Goal: Task Accomplishment & Management: Use online tool/utility

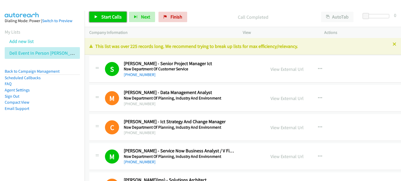
click at [111, 16] on span "Start Calls" at bounding box center [111, 17] width 20 height 6
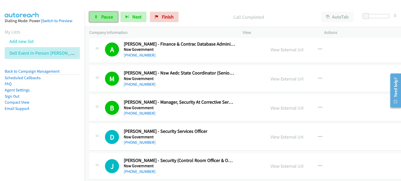
click at [102, 16] on span "Pause" at bounding box center [107, 17] width 12 height 6
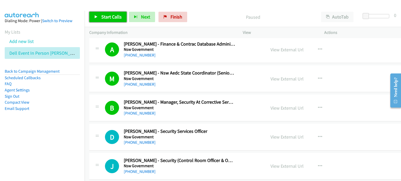
click at [114, 15] on span "Start Calls" at bounding box center [111, 17] width 20 height 6
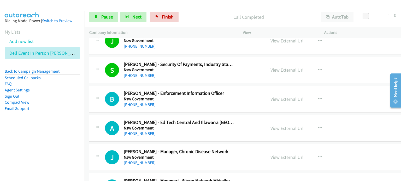
scroll to position [643, 0]
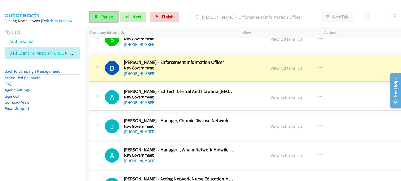
click at [101, 16] on span "Pause" at bounding box center [107, 17] width 12 height 6
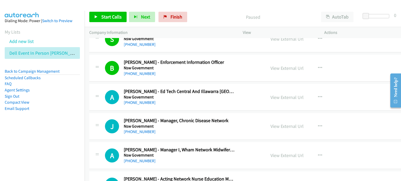
click at [209, 18] on p "Paused" at bounding box center [252, 17] width 117 height 7
click at [104, 13] on link "Start Calls" at bounding box center [107, 17] width 37 height 10
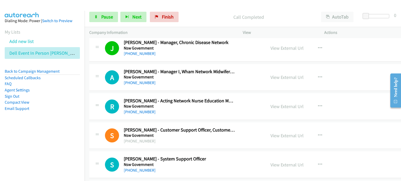
scroll to position [748, 0]
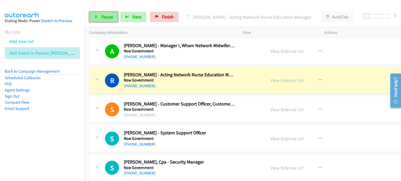
click at [109, 17] on span "Pause" at bounding box center [107, 17] width 12 height 6
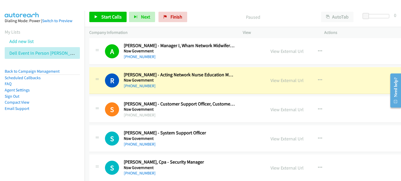
click at [218, 15] on p "Paused" at bounding box center [252, 17] width 117 height 7
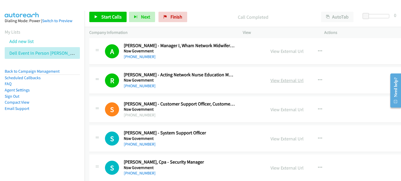
click at [270, 80] on link "View External Url" at bounding box center [286, 81] width 33 height 6
click at [105, 15] on span "Start Calls" at bounding box center [111, 17] width 20 height 6
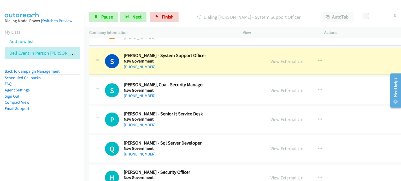
scroll to position [826, 0]
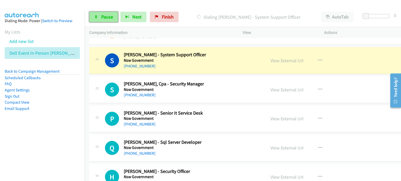
click at [103, 18] on span "Pause" at bounding box center [107, 17] width 12 height 6
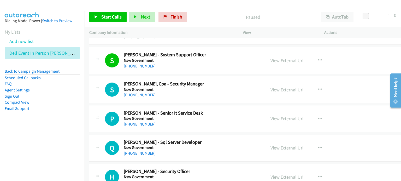
click at [154, 54] on h2 "Siva Santhosh - System Support Officer" at bounding box center [179, 55] width 111 height 6
click at [106, 17] on span "Start Calls" at bounding box center [111, 17] width 20 height 6
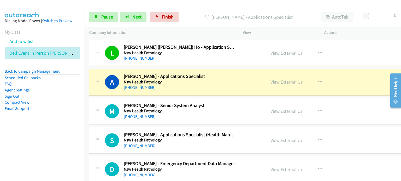
scroll to position [1035, 0]
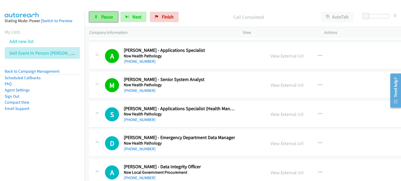
click at [109, 15] on span "Pause" at bounding box center [107, 17] width 12 height 6
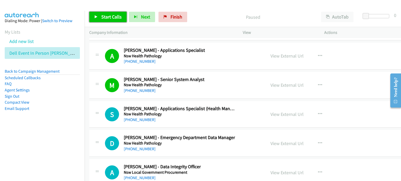
click at [102, 12] on link "Start Calls" at bounding box center [107, 17] width 37 height 10
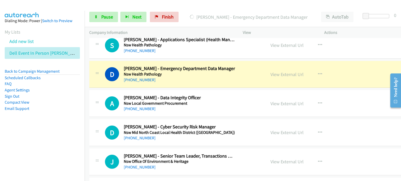
scroll to position [1113, 0]
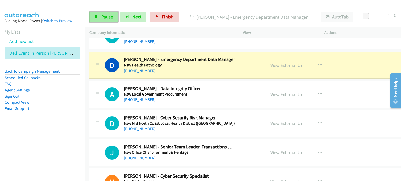
click at [108, 17] on span "Pause" at bounding box center [107, 17] width 12 height 6
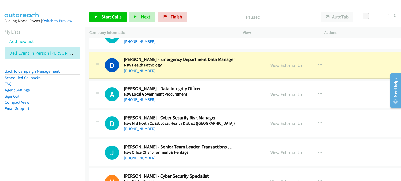
click at [270, 62] on link "View External Url" at bounding box center [286, 65] width 33 height 6
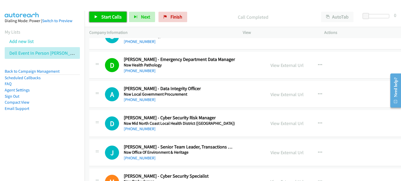
click at [104, 16] on span "Start Calls" at bounding box center [111, 17] width 20 height 6
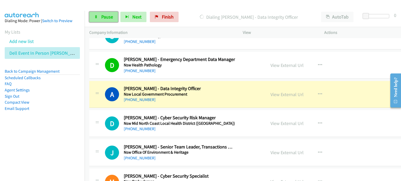
click at [105, 14] on span "Pause" at bounding box center [107, 17] width 12 height 6
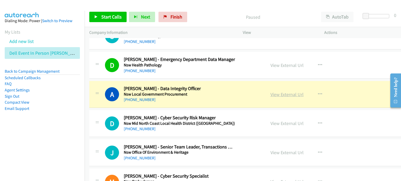
click at [270, 94] on link "View External Url" at bounding box center [286, 95] width 33 height 6
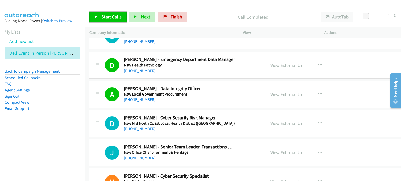
click at [113, 17] on span "Start Calls" at bounding box center [111, 17] width 20 height 6
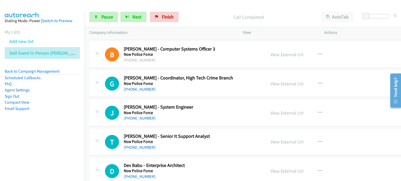
scroll to position [1296, 0]
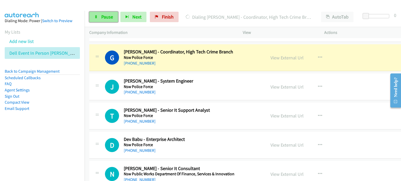
click at [99, 16] on link "Pause" at bounding box center [103, 17] width 29 height 10
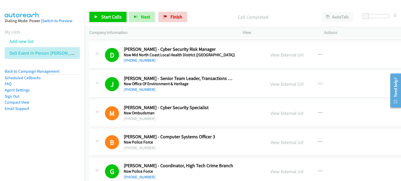
scroll to position [1139, 0]
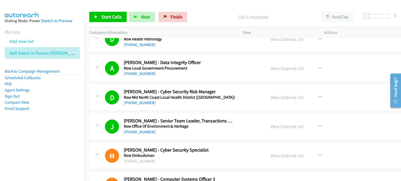
drag, startPoint x: 215, startPoint y: 65, endPoint x: 229, endPoint y: 66, distance: 13.9
click at [215, 66] on h5 "Nsw Local Government Procurement" at bounding box center [179, 68] width 111 height 5
click at [273, 66] on link "View External Url" at bounding box center [286, 69] width 33 height 6
click at [109, 14] on span "Start Calls" at bounding box center [111, 17] width 20 height 6
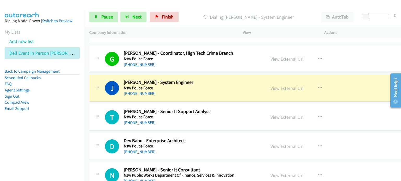
scroll to position [1322, 0]
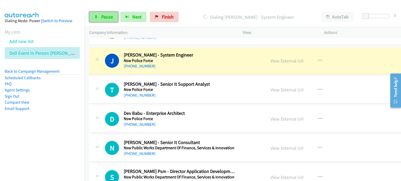
click at [104, 18] on span "Pause" at bounding box center [107, 17] width 12 height 6
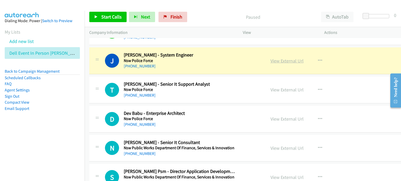
click at [270, 59] on link "View External Url" at bounding box center [286, 61] width 33 height 6
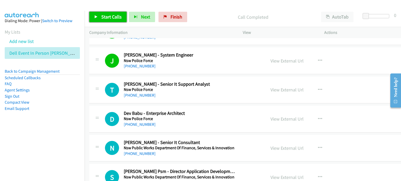
drag, startPoint x: 96, startPoint y: 14, endPoint x: 104, endPoint y: 21, distance: 10.2
click at [95, 15] on link "Start Calls" at bounding box center [107, 17] width 37 height 10
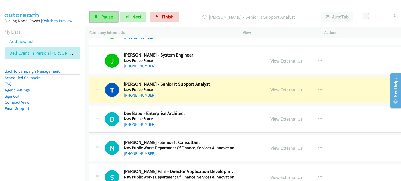
click at [101, 16] on span "Pause" at bounding box center [107, 17] width 12 height 6
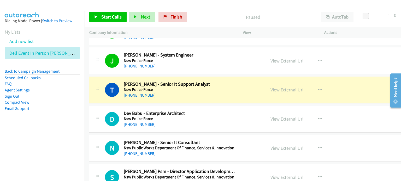
click at [270, 87] on link "View External Url" at bounding box center [286, 90] width 33 height 6
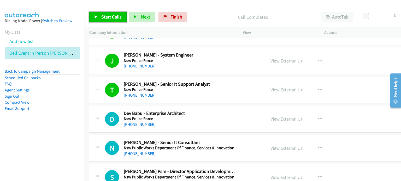
click at [98, 14] on link "Start Calls" at bounding box center [107, 17] width 37 height 10
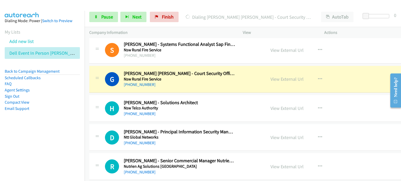
scroll to position [1504, 0]
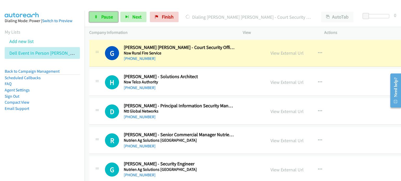
click at [104, 14] on span "Pause" at bounding box center [107, 17] width 12 height 6
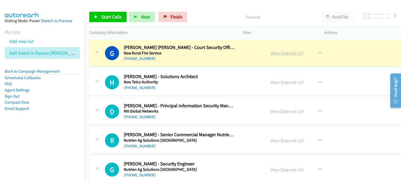
click at [270, 50] on link "View External Url" at bounding box center [286, 53] width 33 height 6
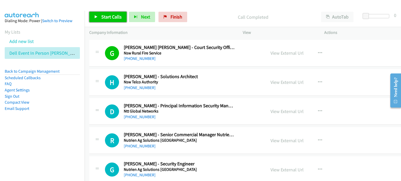
click at [112, 14] on span "Start Calls" at bounding box center [111, 17] width 20 height 6
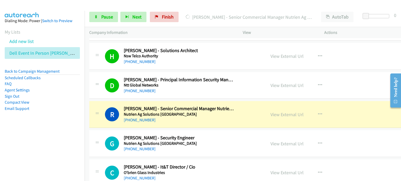
scroll to position [1557, 0]
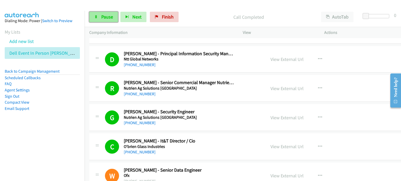
click at [105, 16] on span "Pause" at bounding box center [107, 17] width 12 height 6
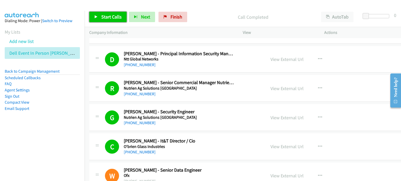
click at [103, 13] on link "Start Calls" at bounding box center [107, 17] width 37 height 10
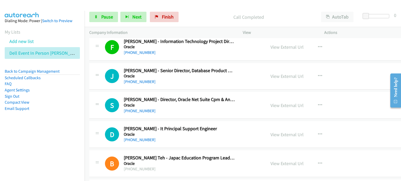
scroll to position [1870, 0]
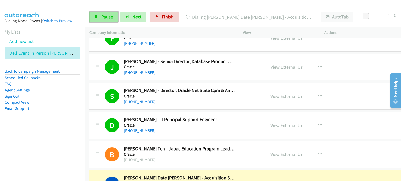
click at [103, 15] on span "Pause" at bounding box center [107, 17] width 12 height 6
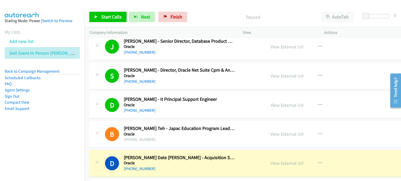
scroll to position [1922, 0]
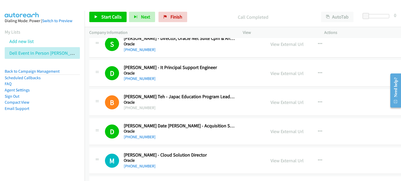
click at [213, 15] on p "Call Completed" at bounding box center [252, 17] width 117 height 7
click at [270, 70] on link "View External Url" at bounding box center [286, 73] width 33 height 6
click at [108, 16] on span "Start Calls" at bounding box center [111, 17] width 20 height 6
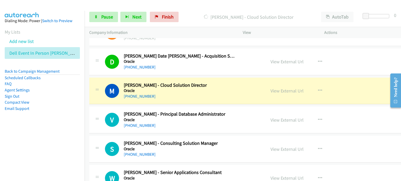
scroll to position [2000, 0]
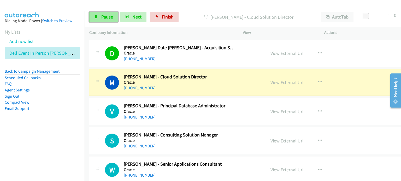
click at [103, 14] on span "Pause" at bounding box center [107, 17] width 12 height 6
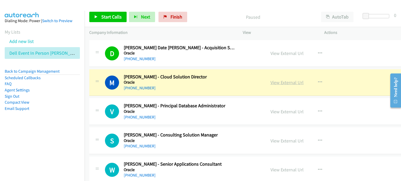
click at [270, 80] on link "View External Url" at bounding box center [286, 83] width 33 height 6
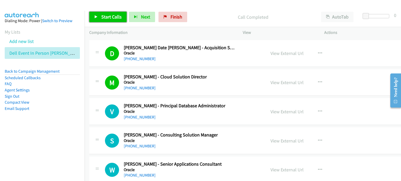
click at [112, 15] on span "Start Calls" at bounding box center [111, 17] width 20 height 6
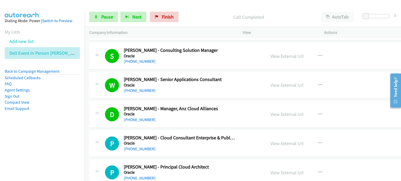
scroll to position [2131, 0]
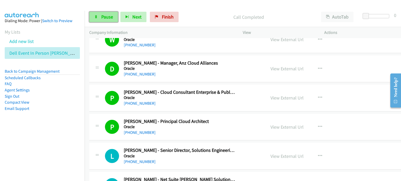
click at [108, 17] on span "Pause" at bounding box center [107, 17] width 12 height 6
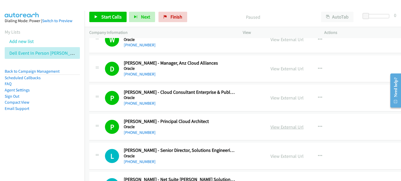
click at [270, 124] on link "View External Url" at bounding box center [286, 127] width 33 height 6
click at [107, 15] on span "Start Calls" at bounding box center [111, 17] width 20 height 6
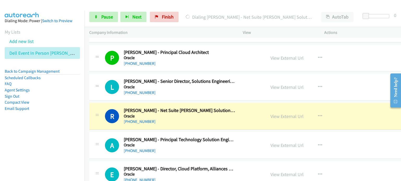
scroll to position [2209, 0]
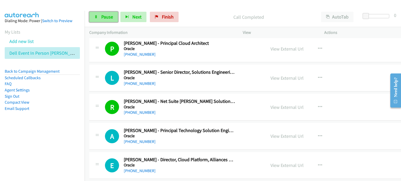
click at [105, 15] on span "Pause" at bounding box center [107, 17] width 12 height 6
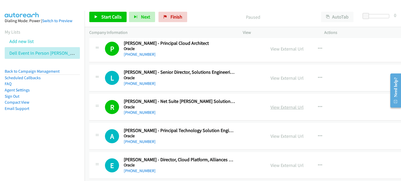
click at [270, 104] on link "View External Url" at bounding box center [286, 107] width 33 height 6
click at [106, 9] on div "Start Calls Pause Next Finish Paused AutoTab AutoTab 0" at bounding box center [243, 17] width 316 height 20
click at [108, 16] on span "Start Calls" at bounding box center [111, 17] width 20 height 6
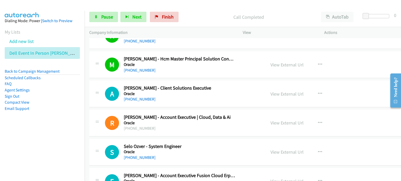
scroll to position [2522, 0]
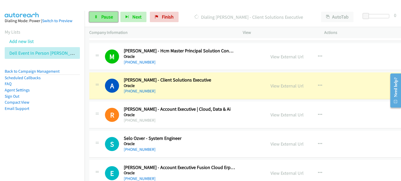
click at [105, 16] on span "Pause" at bounding box center [107, 17] width 12 height 6
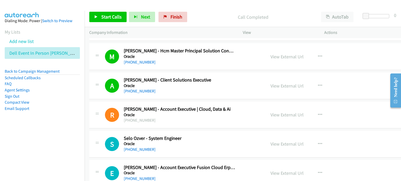
click at [220, 17] on p "Call Completed" at bounding box center [252, 17] width 117 height 7
click at [270, 83] on link "View External Url" at bounding box center [286, 86] width 33 height 6
click at [113, 18] on span "Start Calls" at bounding box center [111, 17] width 20 height 6
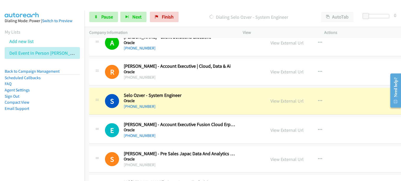
scroll to position [2575, 0]
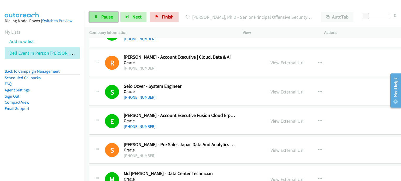
click at [100, 18] on link "Pause" at bounding box center [103, 17] width 29 height 10
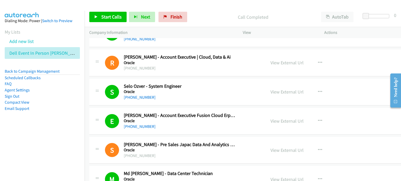
drag, startPoint x: 210, startPoint y: 19, endPoint x: 196, endPoint y: 12, distance: 15.4
click at [210, 19] on p "Call Completed" at bounding box center [252, 17] width 117 height 7
click at [109, 15] on span "Start Calls" at bounding box center [111, 17] width 20 height 6
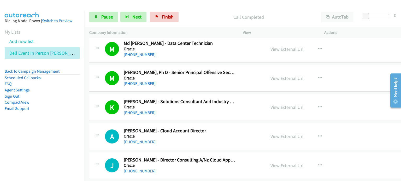
scroll to position [2731, 0]
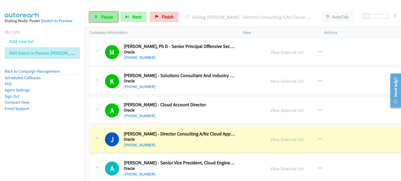
click at [98, 15] on link "Pause" at bounding box center [103, 17] width 29 height 10
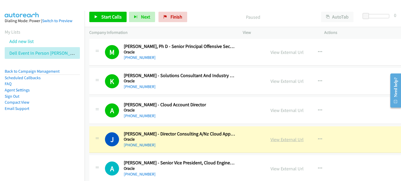
click at [270, 137] on link "View External Url" at bounding box center [286, 140] width 33 height 6
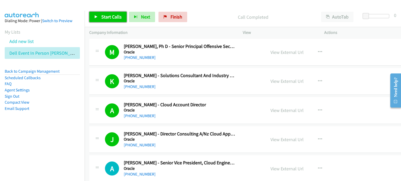
click at [108, 17] on span "Start Calls" at bounding box center [111, 17] width 20 height 6
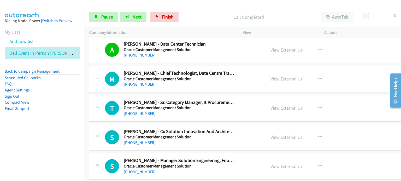
scroll to position [2888, 0]
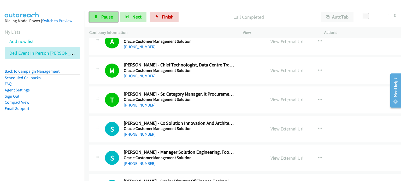
click at [104, 14] on span "Pause" at bounding box center [107, 17] width 12 height 6
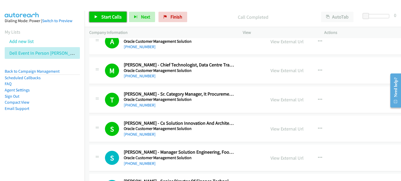
click at [109, 15] on span "Start Calls" at bounding box center [111, 17] width 20 height 6
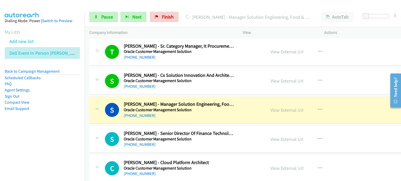
scroll to position [2966, 0]
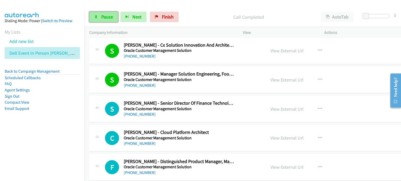
click at [104, 16] on span "Pause" at bounding box center [107, 17] width 12 height 6
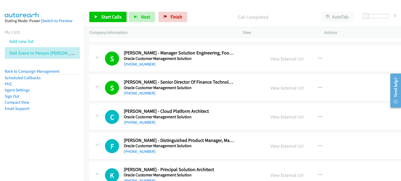
scroll to position [3018, 0]
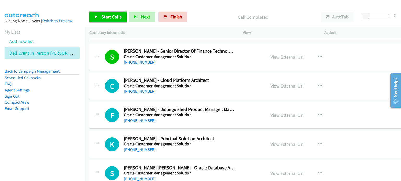
click at [116, 16] on span "Start Calls" at bounding box center [111, 17] width 20 height 6
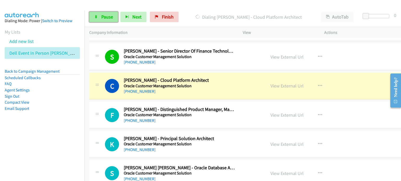
click at [102, 18] on span "Pause" at bounding box center [107, 17] width 12 height 6
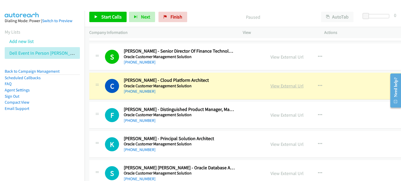
click at [270, 83] on link "View External Url" at bounding box center [286, 86] width 33 height 6
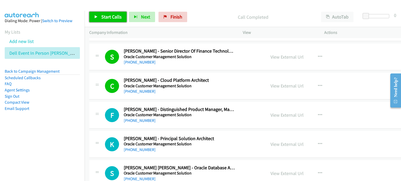
click at [107, 18] on span "Start Calls" at bounding box center [111, 17] width 20 height 6
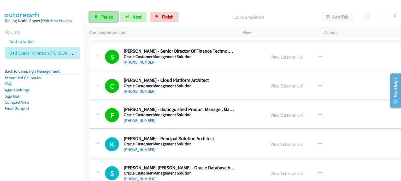
click at [105, 19] on span "Pause" at bounding box center [107, 17] width 12 height 6
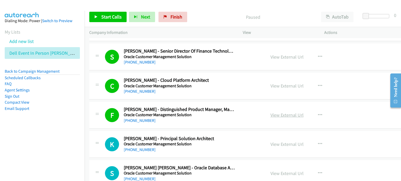
click at [270, 112] on link "View External Url" at bounding box center [286, 115] width 33 height 6
click at [101, 13] on link "Start Calls" at bounding box center [107, 17] width 37 height 10
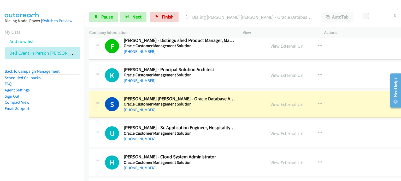
scroll to position [3097, 0]
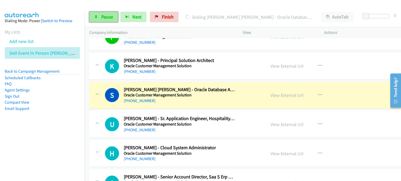
click at [110, 18] on span "Pause" at bounding box center [107, 17] width 12 height 6
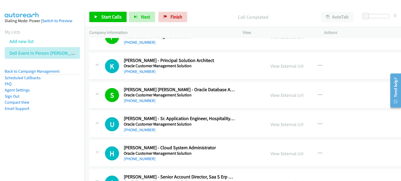
click at [229, 14] on p "Call Completed" at bounding box center [252, 17] width 117 height 7
click at [271, 92] on link "View External Url" at bounding box center [286, 95] width 33 height 6
click at [107, 17] on span "Start Calls" at bounding box center [111, 17] width 20 height 6
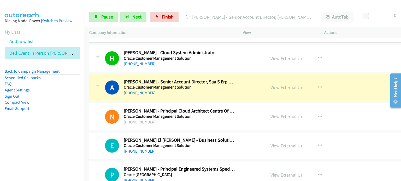
scroll to position [3201, 0]
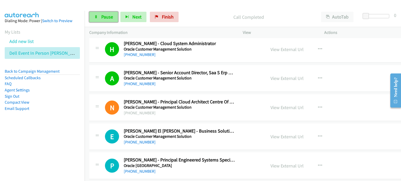
click at [111, 16] on span "Pause" at bounding box center [107, 17] width 12 height 6
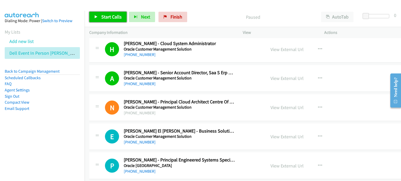
click at [101, 16] on span "Start Calls" at bounding box center [111, 17] width 20 height 6
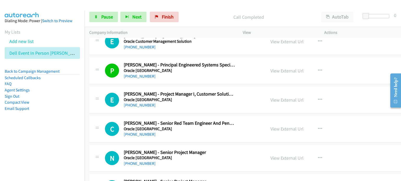
scroll to position [3305, 0]
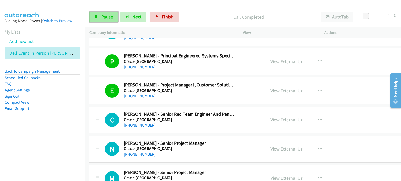
click at [108, 17] on span "Pause" at bounding box center [107, 17] width 12 height 6
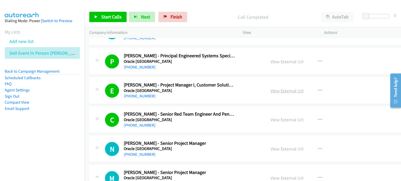
click at [270, 88] on link "View External Url" at bounding box center [286, 91] width 33 height 6
click at [105, 15] on span "Start Calls" at bounding box center [111, 17] width 20 height 6
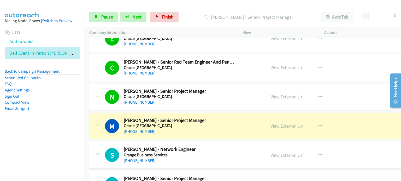
scroll to position [3384, 0]
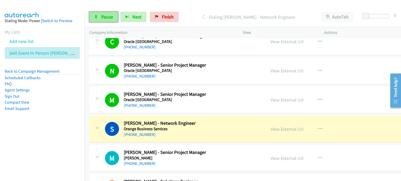
click at [106, 15] on span "Pause" at bounding box center [107, 17] width 12 height 6
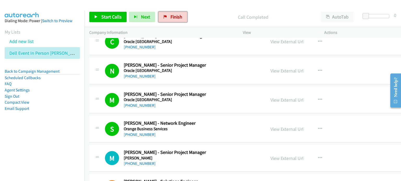
drag, startPoint x: 169, startPoint y: 15, endPoint x: 224, endPoint y: 17, distance: 55.4
click at [170, 15] on span "Finish" at bounding box center [176, 17] width 12 height 6
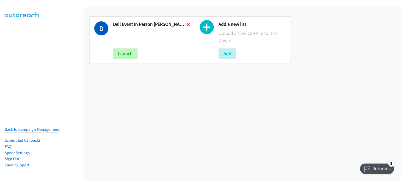
click at [187, 24] on icon at bounding box center [189, 25] width 4 height 4
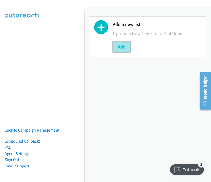
click at [122, 46] on button "Add" at bounding box center [122, 46] width 18 height 10
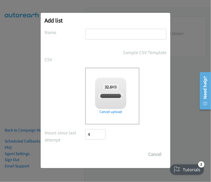
checkbox input "true"
click at [98, 32] on input "text" at bounding box center [125, 34] width 81 height 11
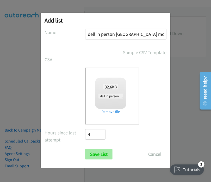
type input "dell in person sydney mon 3"
click at [100, 154] on input "Save List" at bounding box center [98, 154] width 27 height 10
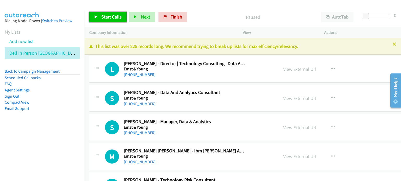
click at [104, 16] on span "Start Calls" at bounding box center [111, 17] width 20 height 6
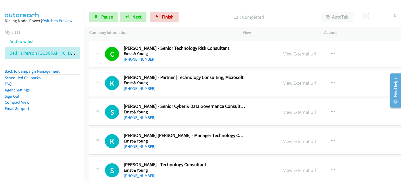
scroll to position [287, 0]
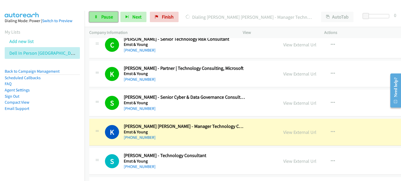
click at [96, 12] on link "Pause" at bounding box center [103, 17] width 29 height 10
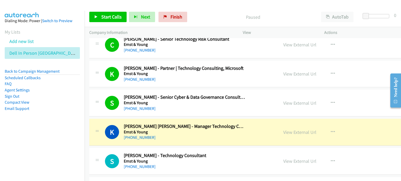
click at [221, 14] on p "Paused" at bounding box center [252, 17] width 117 height 7
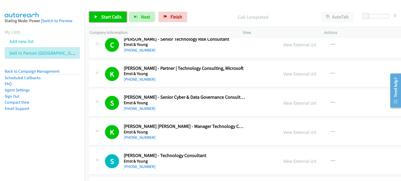
click at [101, 14] on span "Start Calls" at bounding box center [111, 17] width 20 height 6
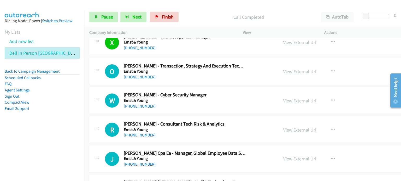
scroll to position [470, 0]
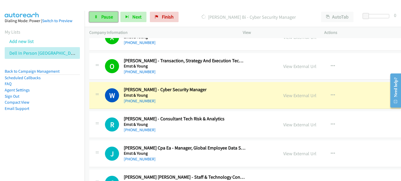
click at [96, 13] on link "Pause" at bounding box center [103, 17] width 29 height 10
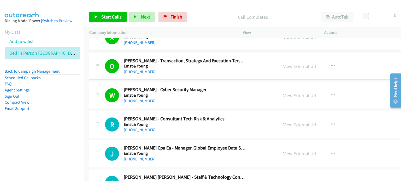
click at [212, 14] on p "Call Completed" at bounding box center [252, 17] width 117 height 7
click at [283, 94] on link "View External Url" at bounding box center [299, 96] width 33 height 6
click at [100, 15] on link "Start Calls" at bounding box center [107, 17] width 37 height 10
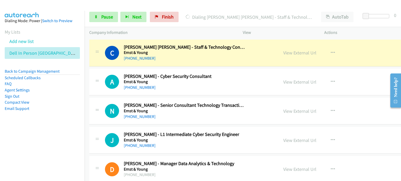
scroll to position [600, 0]
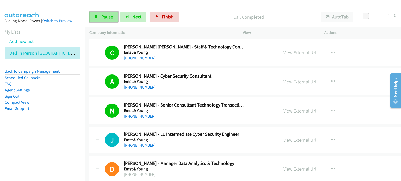
click at [104, 17] on span "Pause" at bounding box center [107, 17] width 12 height 6
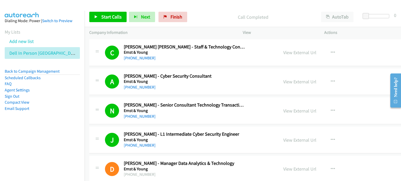
click at [202, 14] on p "Call Completed" at bounding box center [252, 17] width 117 height 7
click at [283, 108] on link "View External Url" at bounding box center [299, 111] width 33 height 6
click at [106, 17] on span "Start Calls" at bounding box center [111, 17] width 20 height 6
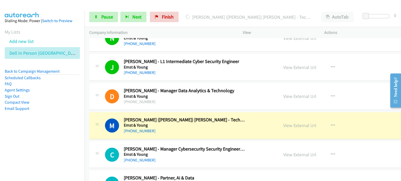
scroll to position [705, 0]
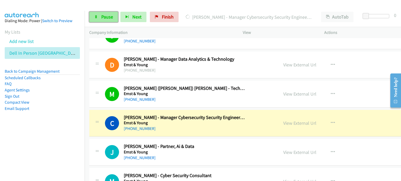
click at [103, 15] on span "Pause" at bounding box center [107, 17] width 12 height 6
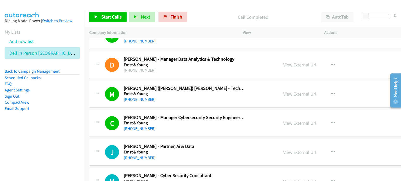
drag, startPoint x: 223, startPoint y: 18, endPoint x: 244, endPoint y: 4, distance: 24.7
click at [223, 18] on p "Call Completed" at bounding box center [252, 17] width 117 height 7
click at [101, 15] on span "Start Calls" at bounding box center [111, 17] width 20 height 6
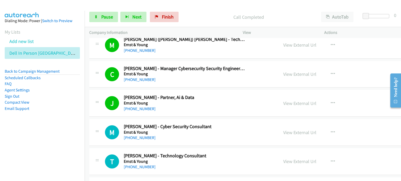
scroll to position [757, 0]
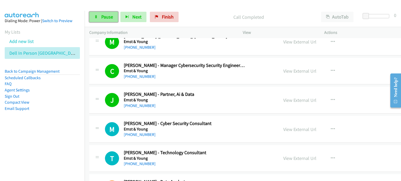
click at [104, 17] on span "Pause" at bounding box center [107, 17] width 12 height 6
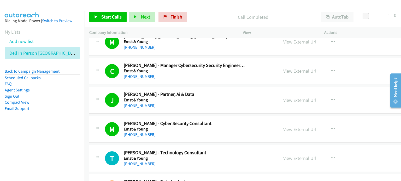
click at [199, 6] on div at bounding box center [198, 10] width 396 height 20
click at [283, 97] on link "View External Url" at bounding box center [299, 100] width 33 height 6
click at [100, 14] on link "Start Calls" at bounding box center [107, 17] width 37 height 10
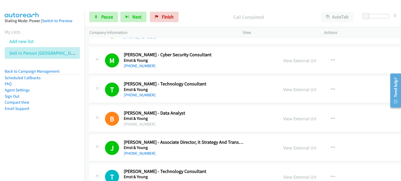
scroll to position [835, 0]
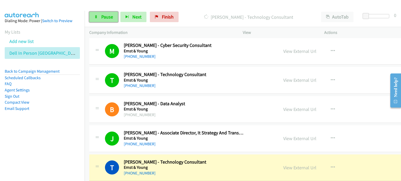
click at [105, 17] on span "Pause" at bounding box center [107, 17] width 12 height 6
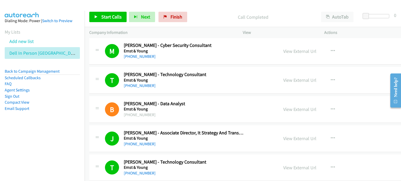
click at [210, 18] on p "Call Completed" at bounding box center [252, 17] width 117 height 7
click at [108, 16] on span "Start Calls" at bounding box center [111, 17] width 20 height 6
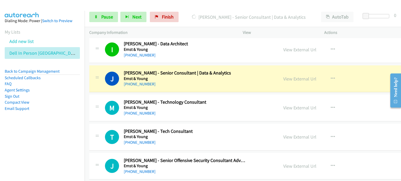
scroll to position [992, 0]
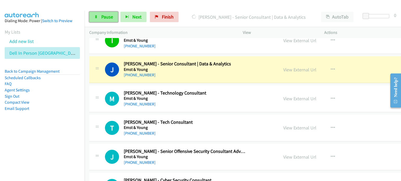
click at [106, 15] on span "Pause" at bounding box center [107, 17] width 12 height 6
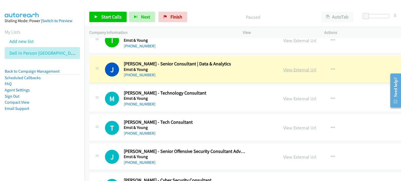
click at [283, 69] on link "View External Url" at bounding box center [299, 70] width 33 height 6
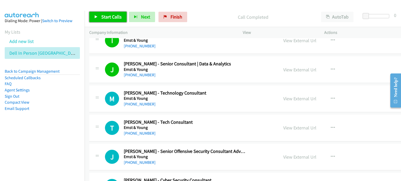
click at [105, 17] on span "Start Calls" at bounding box center [111, 17] width 20 height 6
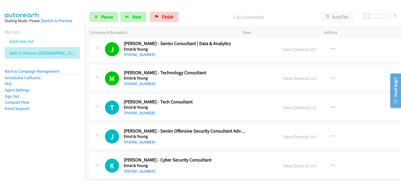
scroll to position [1018, 0]
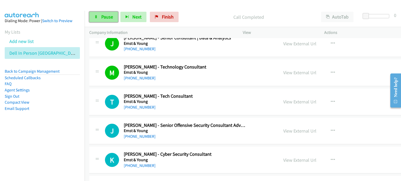
click at [106, 17] on span "Pause" at bounding box center [107, 17] width 12 height 6
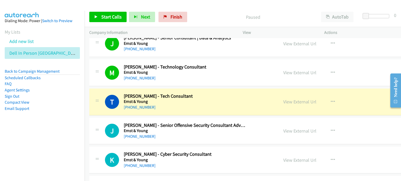
drag, startPoint x: 214, startPoint y: 9, endPoint x: 266, endPoint y: 9, distance: 52.7
click at [216, 9] on div "Start Calls Pause Next Finish Paused AutoTab AutoTab 0" at bounding box center [243, 17] width 316 height 20
